Goal: Complete application form: Complete application form

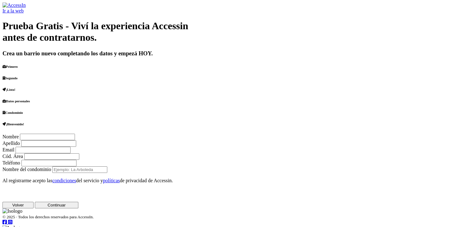
click at [75, 134] on input "Nombre" at bounding box center [47, 137] width 55 height 7
type input "[PERSON_NAME]"
drag, startPoint x: 346, startPoint y: 113, endPoint x: 362, endPoint y: 112, distance: 15.9
click at [347, 134] on div "Nombre [PERSON_NAME]" at bounding box center [236, 137] width 468 height 7
click at [76, 140] on input "Apellido" at bounding box center [48, 143] width 55 height 7
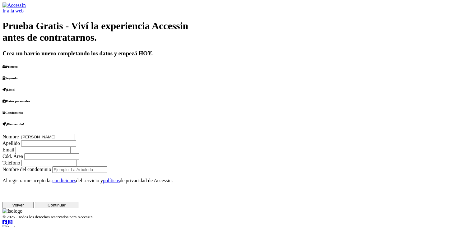
type input "noli"
click at [71, 147] on input "Email" at bounding box center [43, 150] width 55 height 7
click at [71, 147] on input "[PERSON_NAME][EMAIL_ADDRESS][DOMAIN_NAME]" at bounding box center [43, 150] width 55 height 7
type input "[EMAIL_ADDRESS][DOMAIN_NAME]"
type input "261"
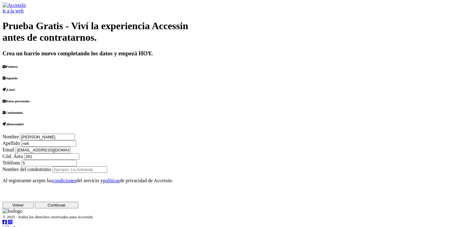
type input "5951132"
click at [78, 202] on button "Continuar" at bounding box center [57, 205] width 44 height 7
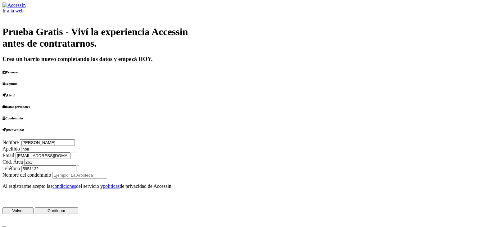
click at [107, 172] on input "Nombre del condominio" at bounding box center [79, 175] width 55 height 7
drag, startPoint x: 378, startPoint y: 170, endPoint x: 307, endPoint y: 130, distance: 81.6
click at [308, 139] on form "Nombre [PERSON_NAME] Apellido noli Email [EMAIL_ADDRESS][DOMAIN_NAME] Cód. Área…" at bounding box center [238, 176] width 472 height 75
drag, startPoint x: 303, startPoint y: 123, endPoint x: 258, endPoint y: 123, distance: 45.7
click at [258, 139] on div "Nombre [PERSON_NAME] Apellido noli Email [EMAIL_ADDRESS][DOMAIN_NAME] Cód. Área…" at bounding box center [238, 176] width 472 height 75
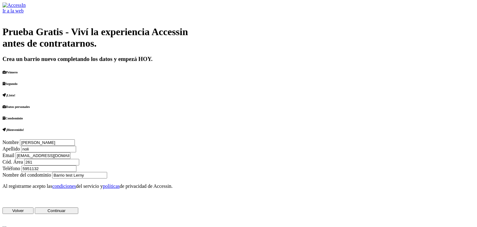
type input "Barrio test Lerny"
click at [78, 207] on button "Continuar" at bounding box center [57, 210] width 44 height 7
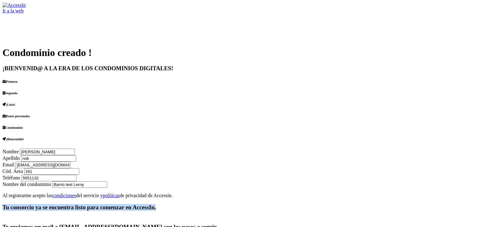
drag, startPoint x: 277, startPoint y: 121, endPoint x: 434, endPoint y: 126, distance: 156.8
click at [434, 204] on h3 "Tu consorcio ya se encuentra listo para comenzar en AccessIn. Te enviamos un ma…" at bounding box center [238, 220] width 472 height 33
click at [299, 171] on div "Ir a la web Condominio creado ! ¡BIENVENID@ A LA ERA DE LOS CONDOMINIOS DIGITAL…" at bounding box center [238, 125] width 472 height 247
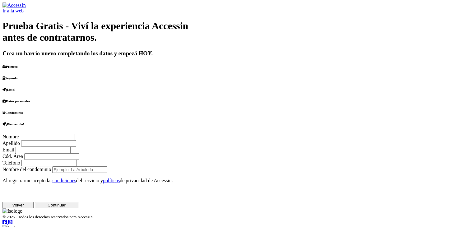
click at [193, 2] on div at bounding box center [236, 2] width 468 height 0
